Goal: Information Seeking & Learning: Understand process/instructions

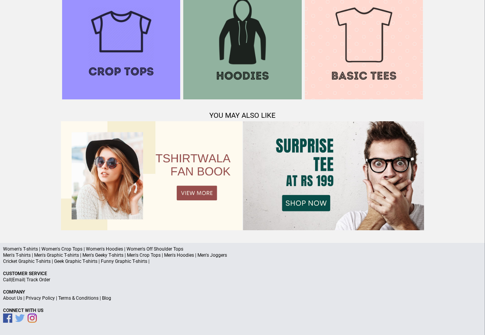
scroll to position [740, 0]
click at [73, 297] on link "Terms & Conditions" at bounding box center [78, 298] width 40 height 5
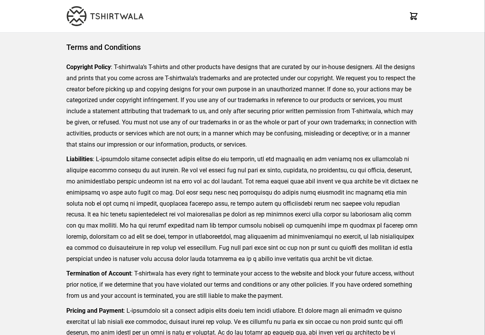
scroll to position [176, 0]
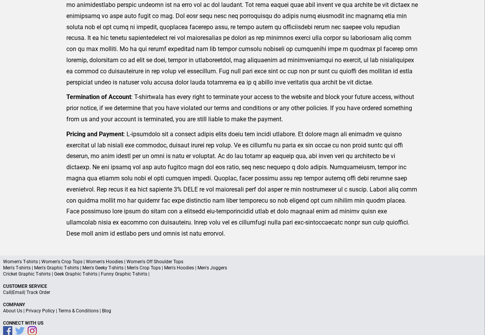
click at [46, 310] on link "Privacy Policy" at bounding box center [40, 310] width 29 height 5
